Goal: Task Accomplishment & Management: Manage account settings

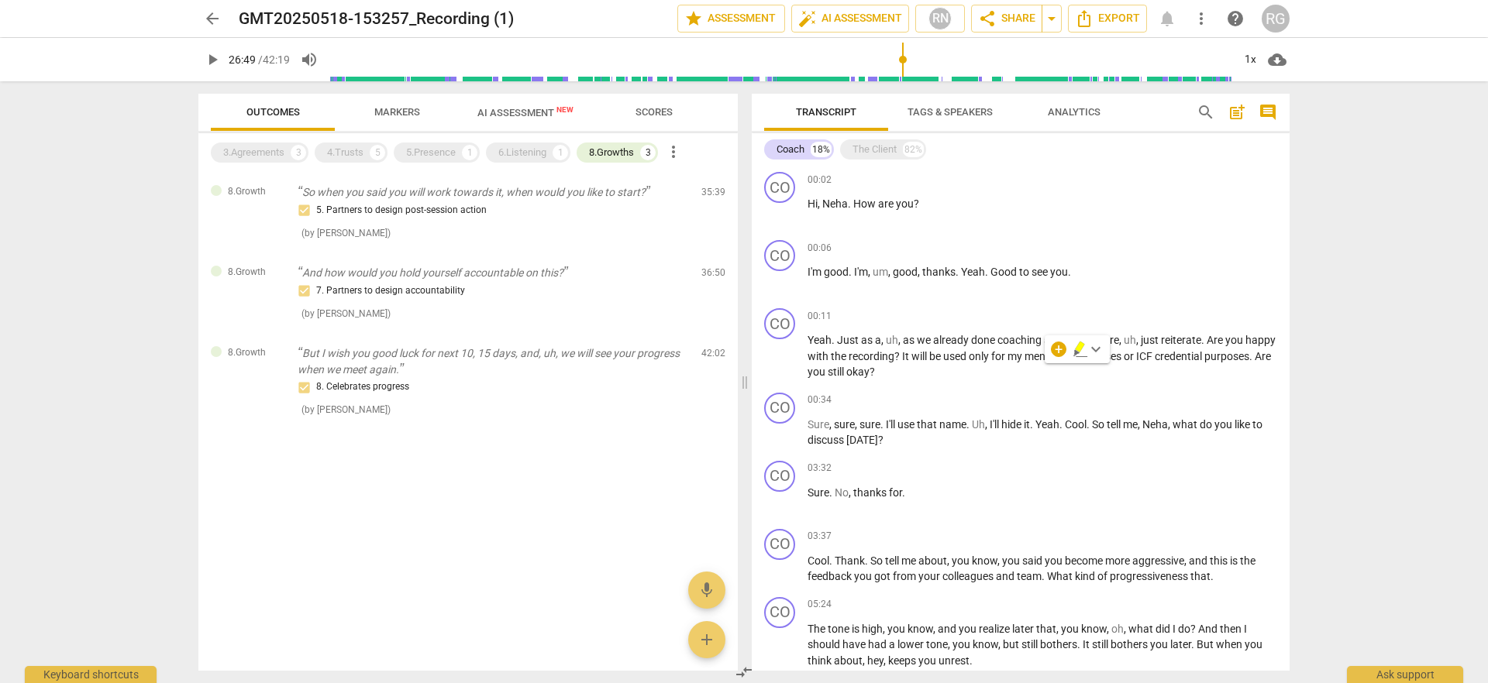
scroll to position [1352, 0]
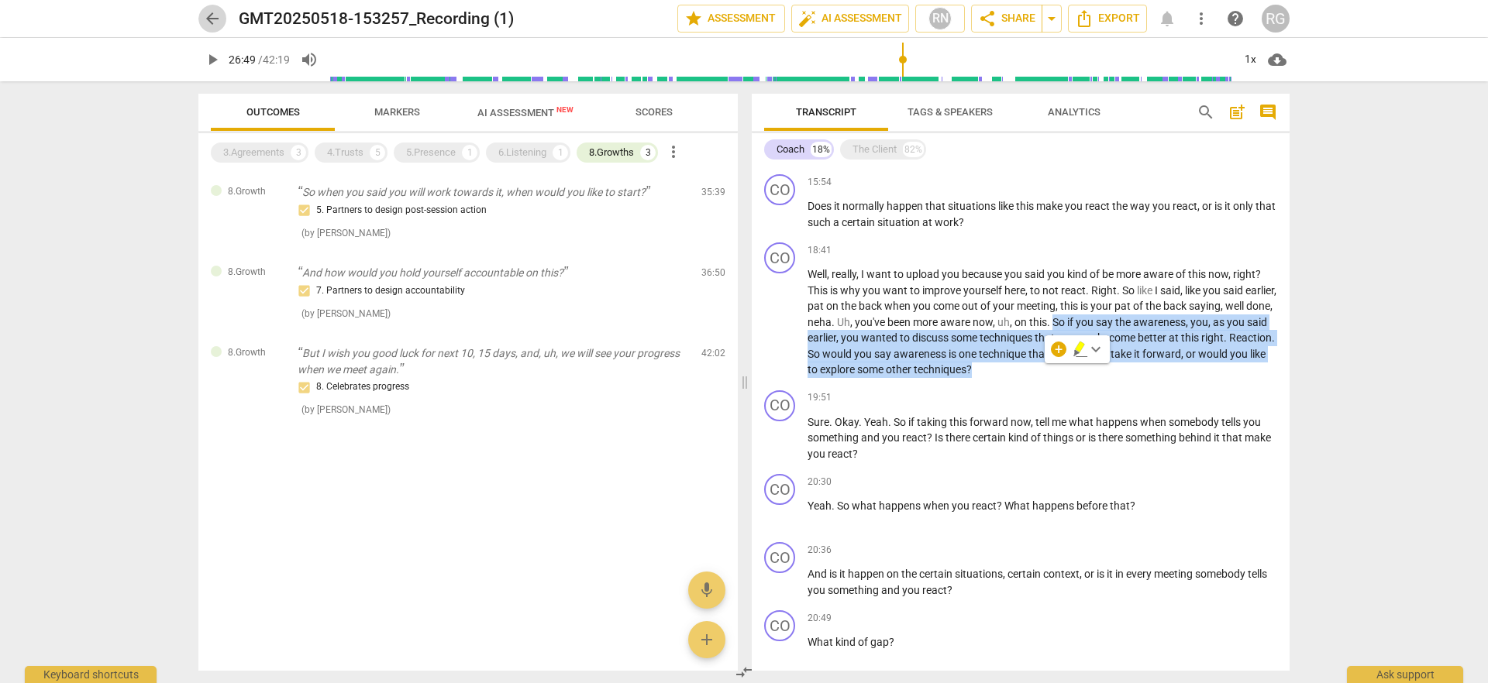
click at [208, 15] on span "arrow_back" at bounding box center [212, 18] width 19 height 19
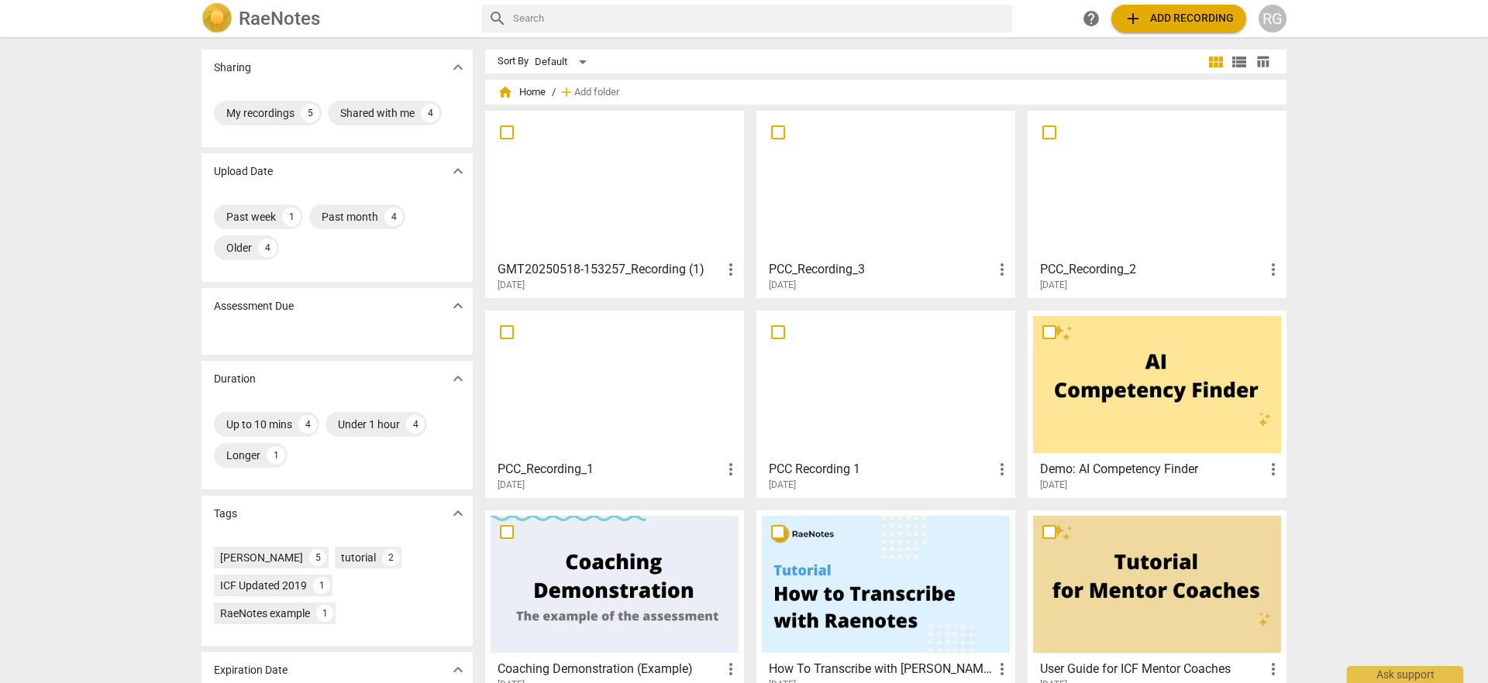
click at [727, 271] on span "more_vert" at bounding box center [730, 269] width 19 height 19
click at [749, 307] on li "Delete" at bounding box center [747, 306] width 59 height 37
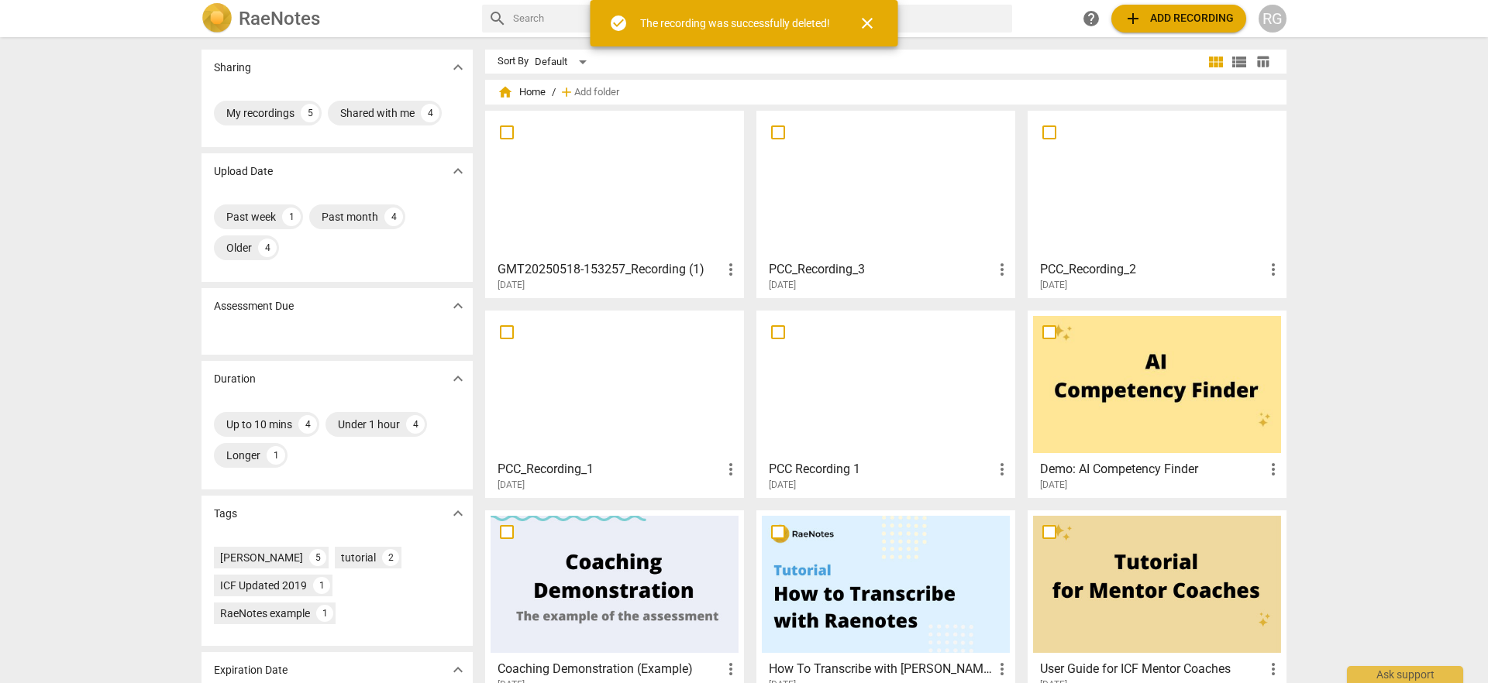
click at [729, 272] on span "more_vert" at bounding box center [730, 269] width 19 height 19
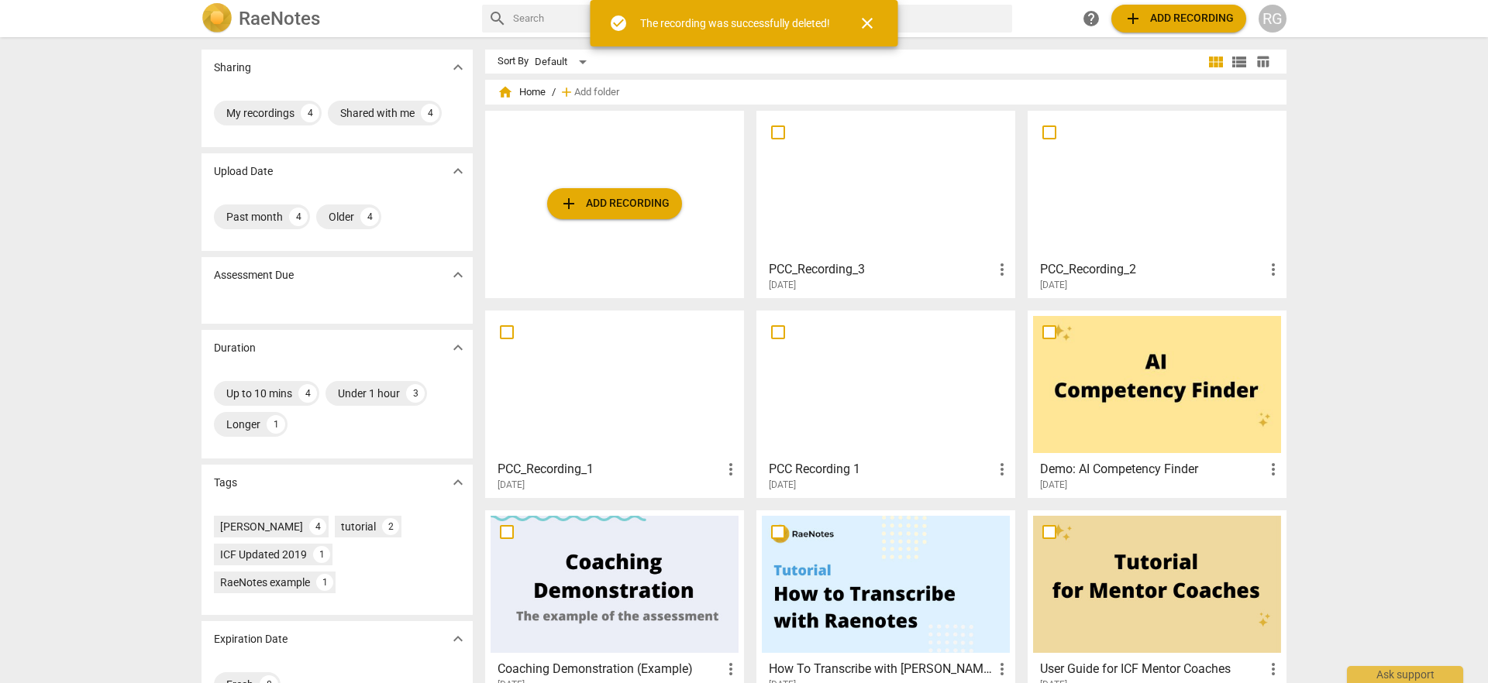
click at [993, 270] on span "more_vert" at bounding box center [1002, 269] width 19 height 19
click at [1024, 315] on li "Delete" at bounding box center [1019, 306] width 59 height 37
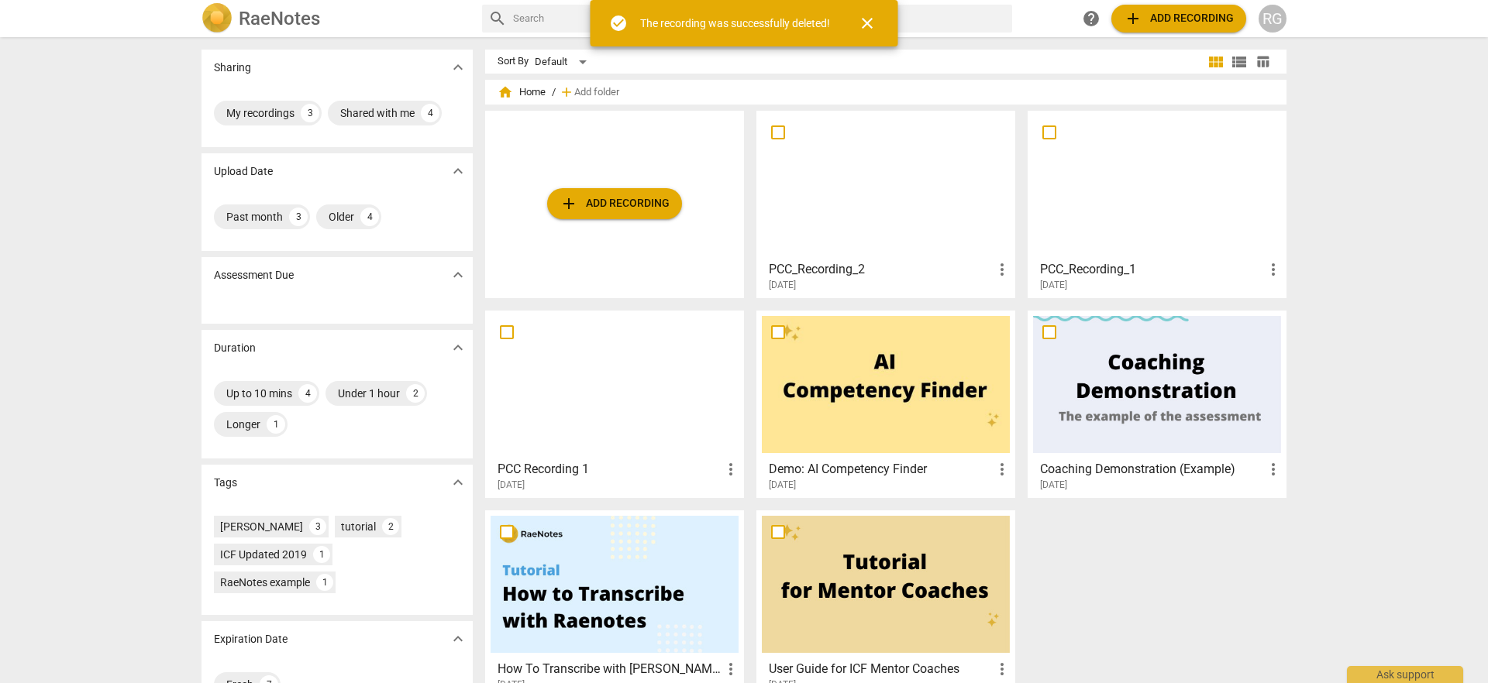
click at [999, 274] on span "more_vert" at bounding box center [1002, 269] width 19 height 19
click at [1021, 312] on li "Delete" at bounding box center [1019, 306] width 59 height 37
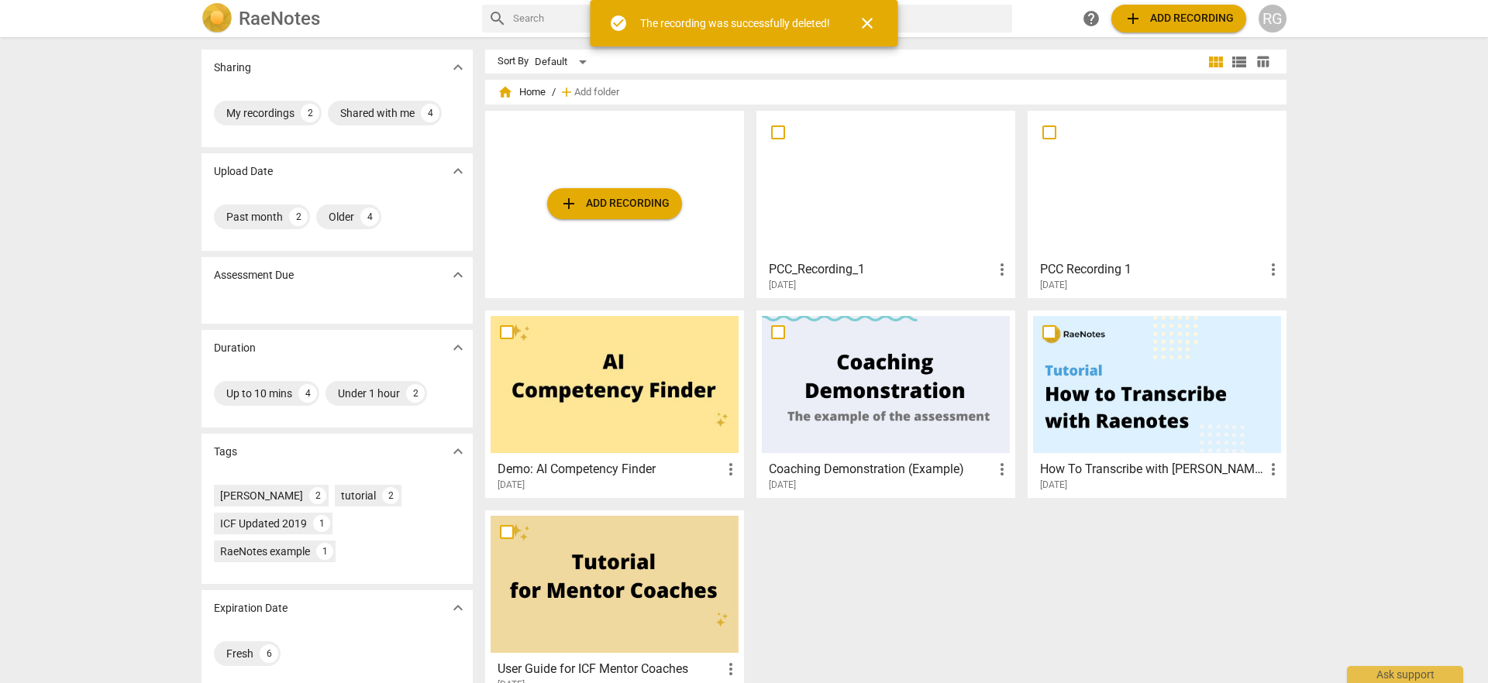
click at [999, 270] on span "more_vert" at bounding box center [1002, 269] width 19 height 19
click at [1012, 306] on li "Delete" at bounding box center [1019, 306] width 59 height 37
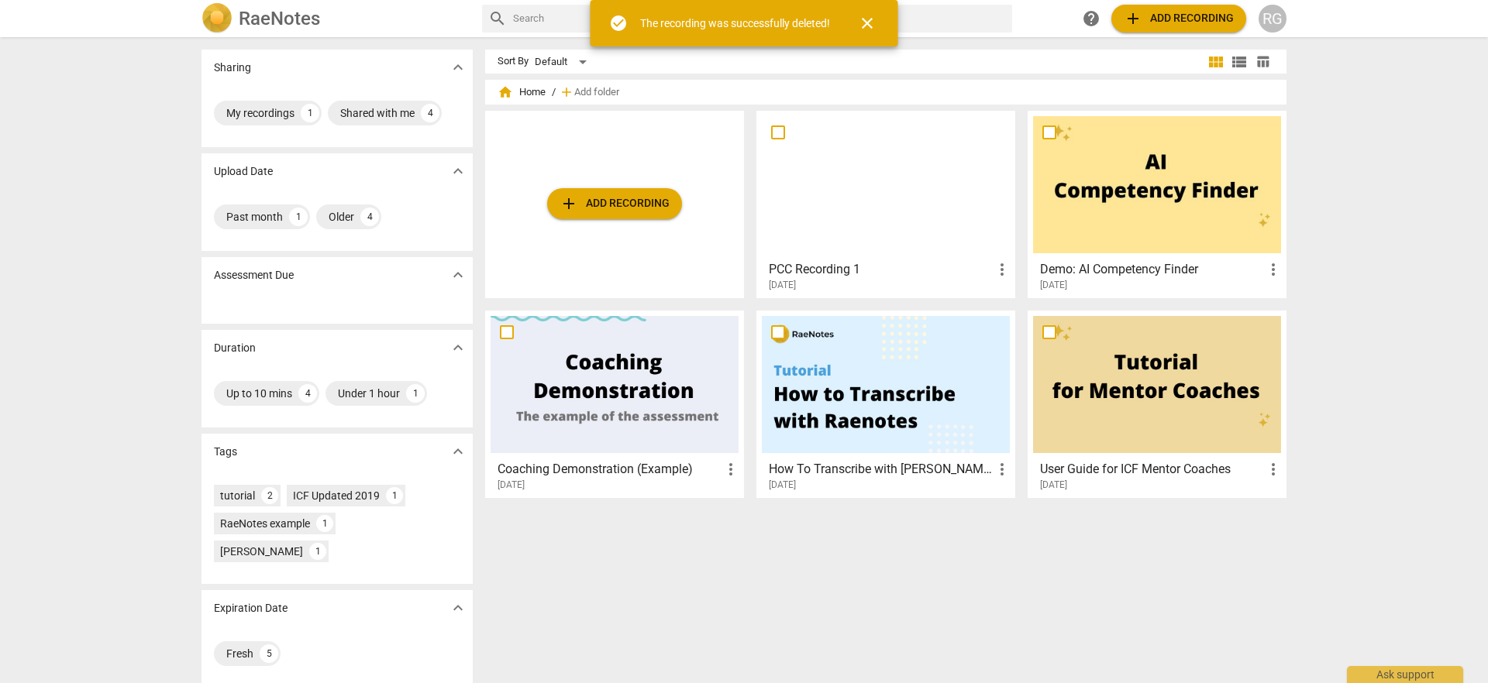
click at [997, 269] on span "more_vert" at bounding box center [1002, 269] width 19 height 19
click at [1021, 311] on li "Delete" at bounding box center [1019, 306] width 59 height 37
click at [1151, 390] on div at bounding box center [1157, 384] width 248 height 137
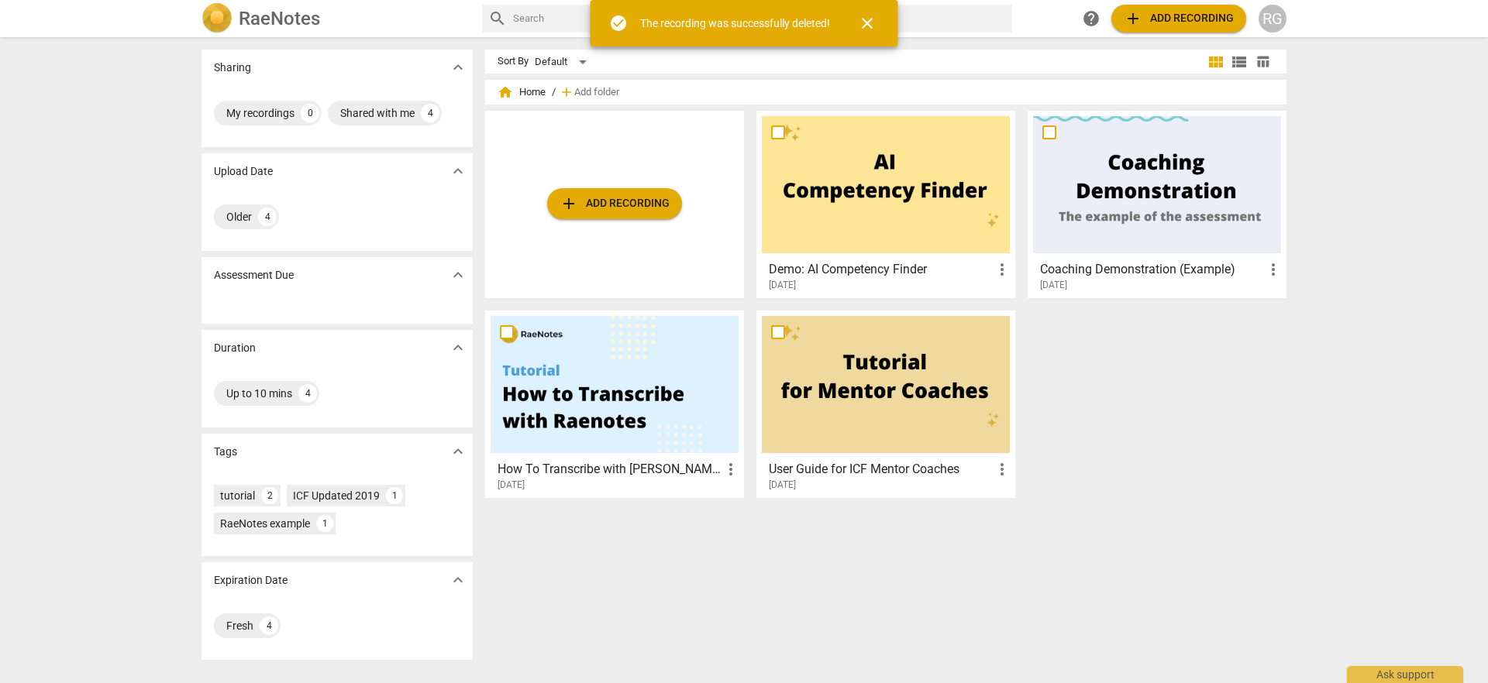
click at [920, 440] on div at bounding box center [886, 384] width 248 height 137
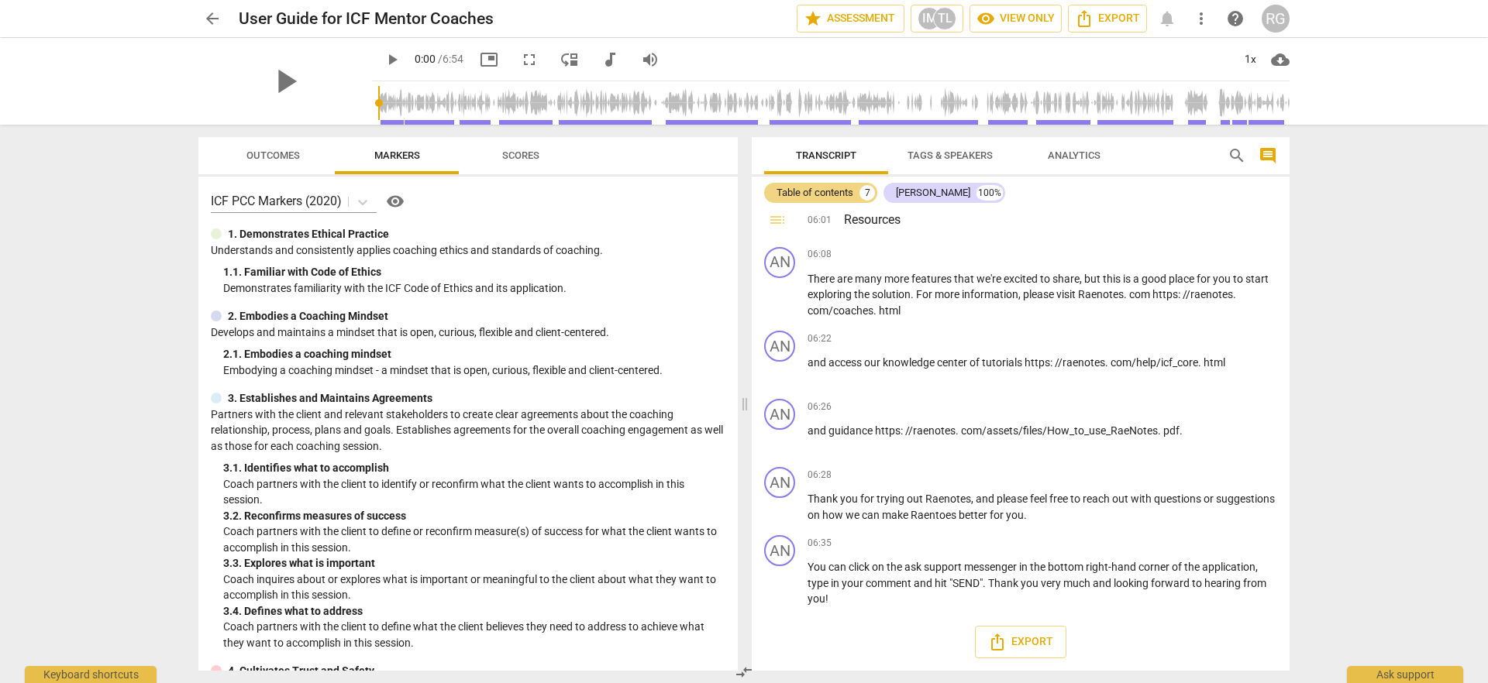
click at [204, 17] on span "arrow_back" at bounding box center [212, 18] width 19 height 19
